Goal: Task Accomplishment & Management: Manage account settings

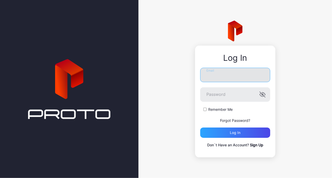
click at [212, 77] on input "Email" at bounding box center [235, 75] width 70 height 14
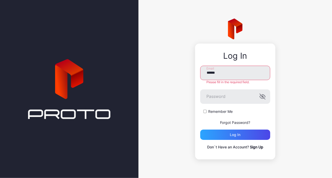
type input "**********"
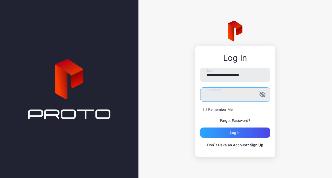
click at [200, 127] on button "Log in" at bounding box center [235, 132] width 70 height 10
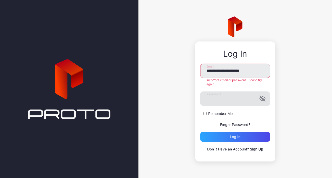
click at [264, 99] on icon "button" at bounding box center [262, 98] width 6 height 6
click at [200, 131] on button "Log in" at bounding box center [235, 136] width 70 height 10
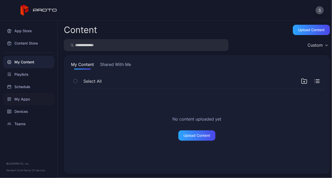
click at [29, 101] on div "My Apps" at bounding box center [28, 99] width 51 height 12
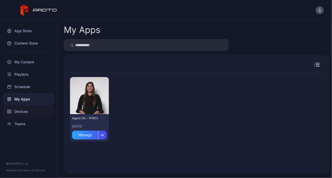
click at [29, 110] on div "Devices" at bounding box center [28, 111] width 51 height 12
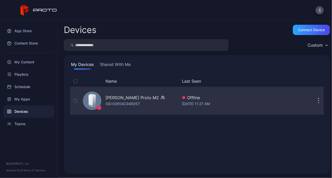
click at [282, 99] on div "[PERSON_NAME] Proto M2 SID: 00E04C94E957 Offline [DATE] 11:27 AM" at bounding box center [197, 101] width 254 height 26
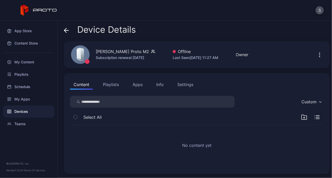
click at [141, 85] on button "Apps" at bounding box center [137, 84] width 17 height 10
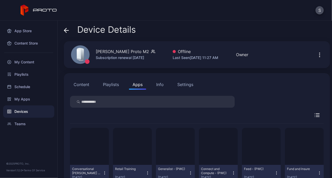
click at [79, 82] on button "Content" at bounding box center [81, 84] width 23 height 10
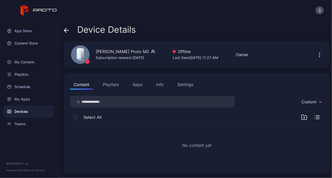
click at [187, 83] on div "Settings" at bounding box center [185, 84] width 16 height 6
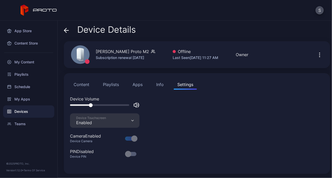
click at [91, 105] on div at bounding box center [99, 105] width 59 height 2
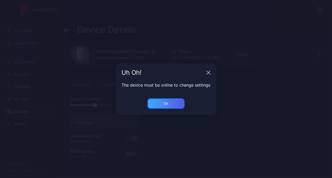
click at [167, 105] on div "Ok" at bounding box center [166, 103] width 5 height 4
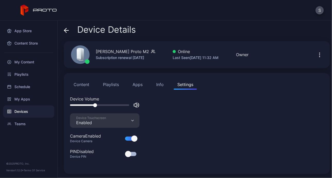
click at [92, 103] on div at bounding box center [104, 105] width 69 height 6
click at [89, 104] on div at bounding box center [99, 105] width 59 height 2
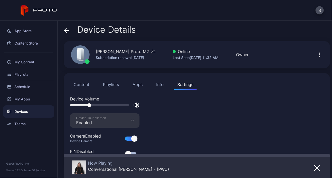
click at [138, 84] on button "Apps" at bounding box center [137, 84] width 17 height 10
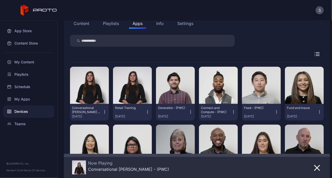
scroll to position [66, 0]
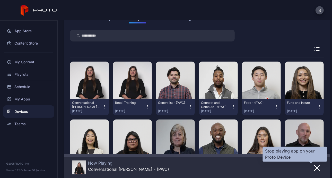
click at [314, 167] on button "button" at bounding box center [316, 167] width 9 height 7
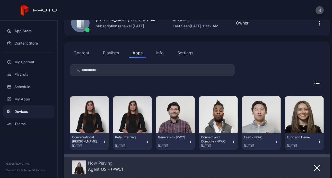
scroll to position [0, 0]
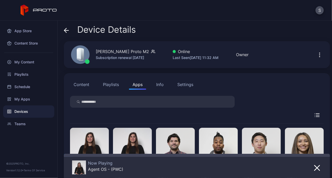
click at [182, 82] on div "Settings" at bounding box center [185, 84] width 16 height 6
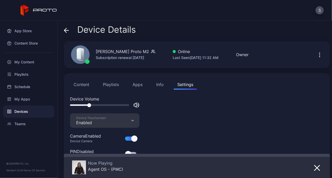
click at [85, 105] on div at bounding box center [99, 105] width 59 height 2
click at [159, 84] on div "Info" at bounding box center [159, 84] width 7 height 6
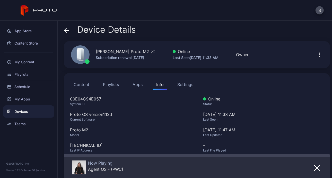
click at [186, 85] on div "Settings" at bounding box center [185, 84] width 16 height 6
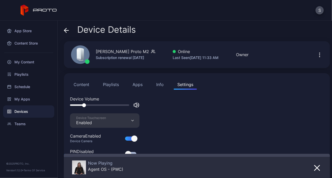
click at [84, 89] on div "Content Playlists Apps Info Settings Device Volume Device Touchscreen Enabled C…" at bounding box center [197, 121] width 266 height 97
click at [79, 80] on button "Content" at bounding box center [81, 84] width 23 height 10
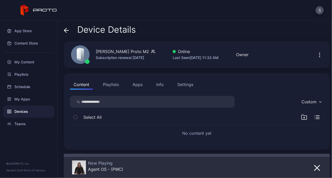
click at [316, 54] on icon "button" at bounding box center [319, 55] width 6 height 6
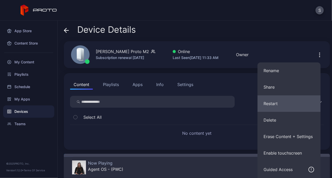
click at [265, 104] on button "Restart" at bounding box center [288, 103] width 63 height 16
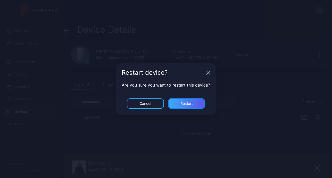
click at [189, 102] on div "Restart" at bounding box center [186, 103] width 12 height 4
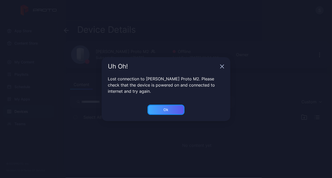
click at [175, 108] on div "Ok" at bounding box center [165, 109] width 37 height 10
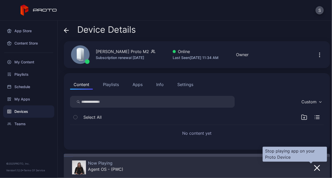
click at [314, 169] on icon "button" at bounding box center [316, 167] width 5 height 5
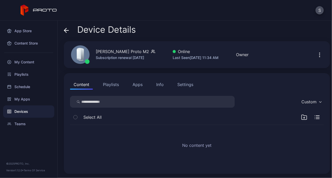
click at [137, 83] on button "Apps" at bounding box center [137, 84] width 17 height 10
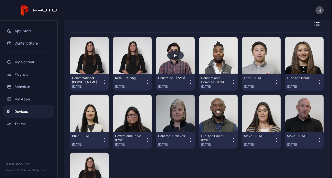
scroll to position [133, 0]
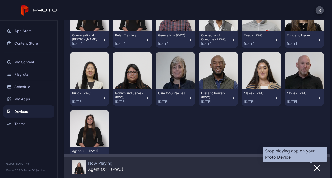
click at [314, 166] on icon "button" at bounding box center [316, 167] width 5 height 5
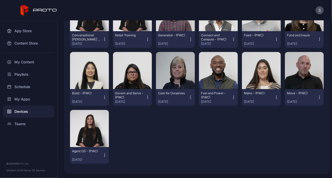
click at [104, 155] on icon "button" at bounding box center [104, 155] width 0 height 0
click at [124, 151] on div "Conversational [PERSON_NAME] - (PWC) [DATE] Retail Training [DATE] Generalist -…" at bounding box center [197, 79] width 254 height 178
click at [104, 156] on icon "button" at bounding box center [104, 154] width 4 height 5
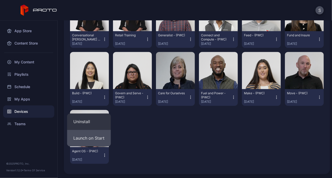
click at [94, 142] on button "Launch on Start" at bounding box center [89, 138] width 44 height 16
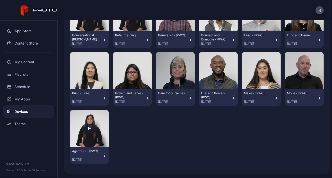
click at [101, 133] on button "button" at bounding box center [89, 128] width 39 height 37
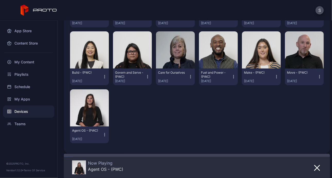
scroll to position [154, 0]
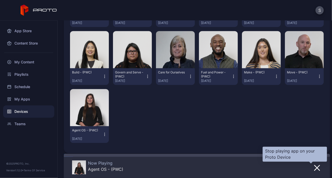
click at [314, 166] on icon "button" at bounding box center [316, 167] width 5 height 5
drag, startPoint x: 313, startPoint y: 165, endPoint x: 174, endPoint y: 142, distance: 140.8
click at [174, 142] on div "Conversational [PERSON_NAME] - (PWC) [DATE] Retail Training [DATE] Generalist -…" at bounding box center [197, 58] width 254 height 178
click at [314, 167] on icon "button" at bounding box center [317, 168] width 6 height 6
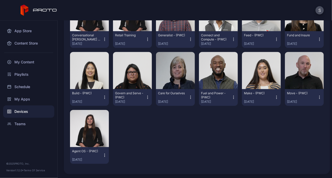
click at [83, 149] on div "Agent OS - (PWC)" at bounding box center [86, 151] width 28 height 4
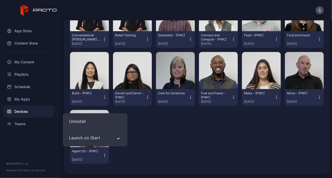
click at [156, 152] on div "Conversational [PERSON_NAME] - (PWC) [DATE] Retail Training [DATE] Generalist -…" at bounding box center [197, 79] width 254 height 178
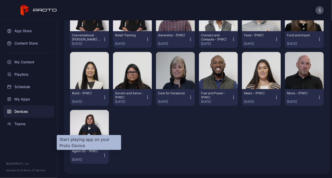
click at [85, 127] on div "button" at bounding box center [89, 128] width 16 height 8
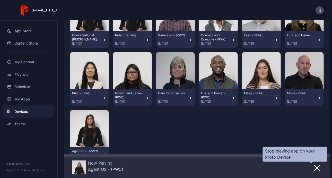
click at [314, 165] on icon "button" at bounding box center [317, 168] width 6 height 6
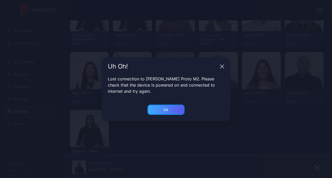
click at [163, 107] on div "Ok" at bounding box center [165, 109] width 37 height 10
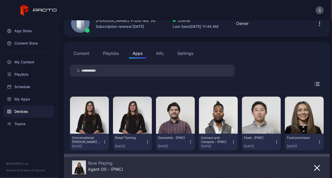
scroll to position [0, 0]
